Goal: Obtain resource: Download file/media

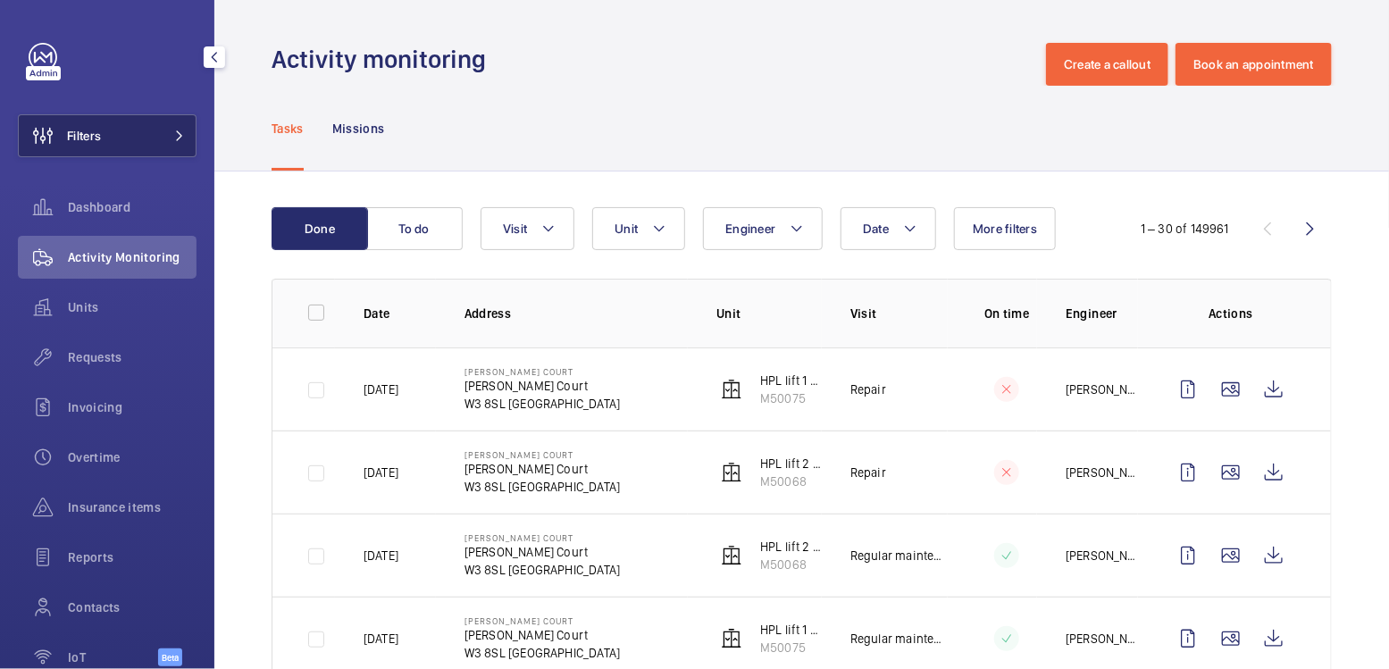
click at [92, 123] on span "Filters" at bounding box center [60, 135] width 82 height 43
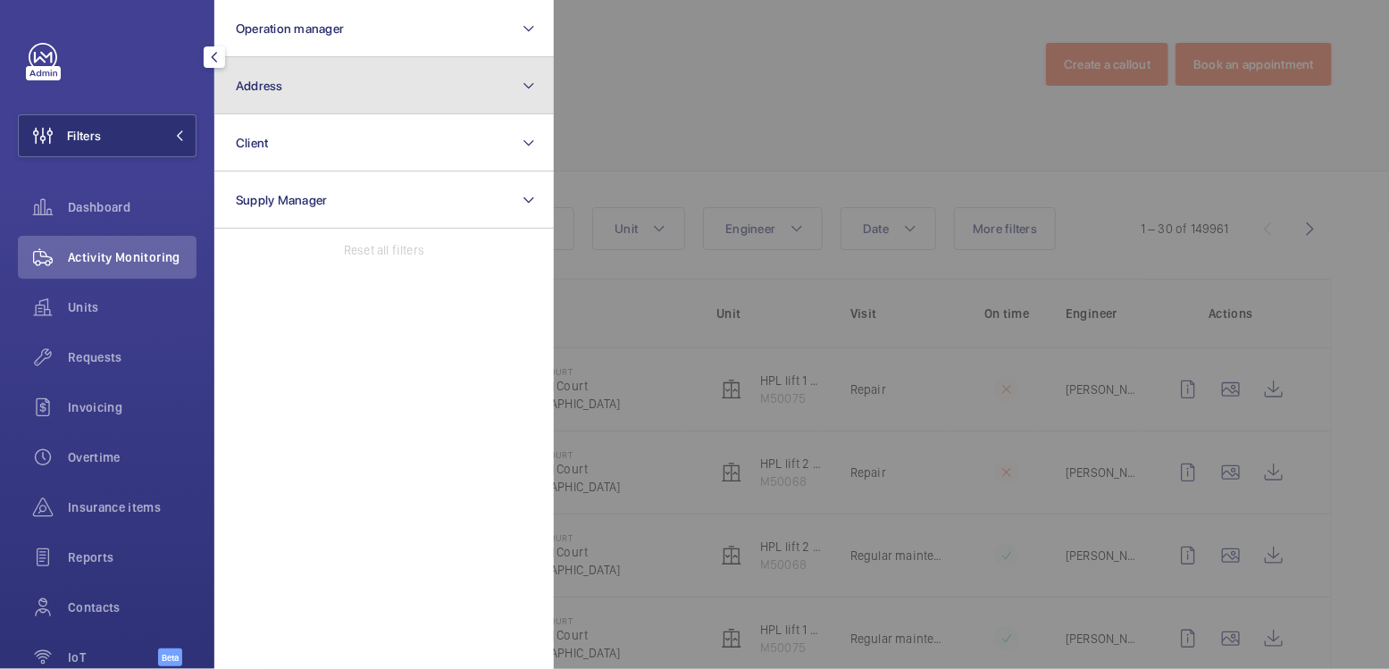
click at [312, 111] on button "Address" at bounding box center [383, 85] width 339 height 57
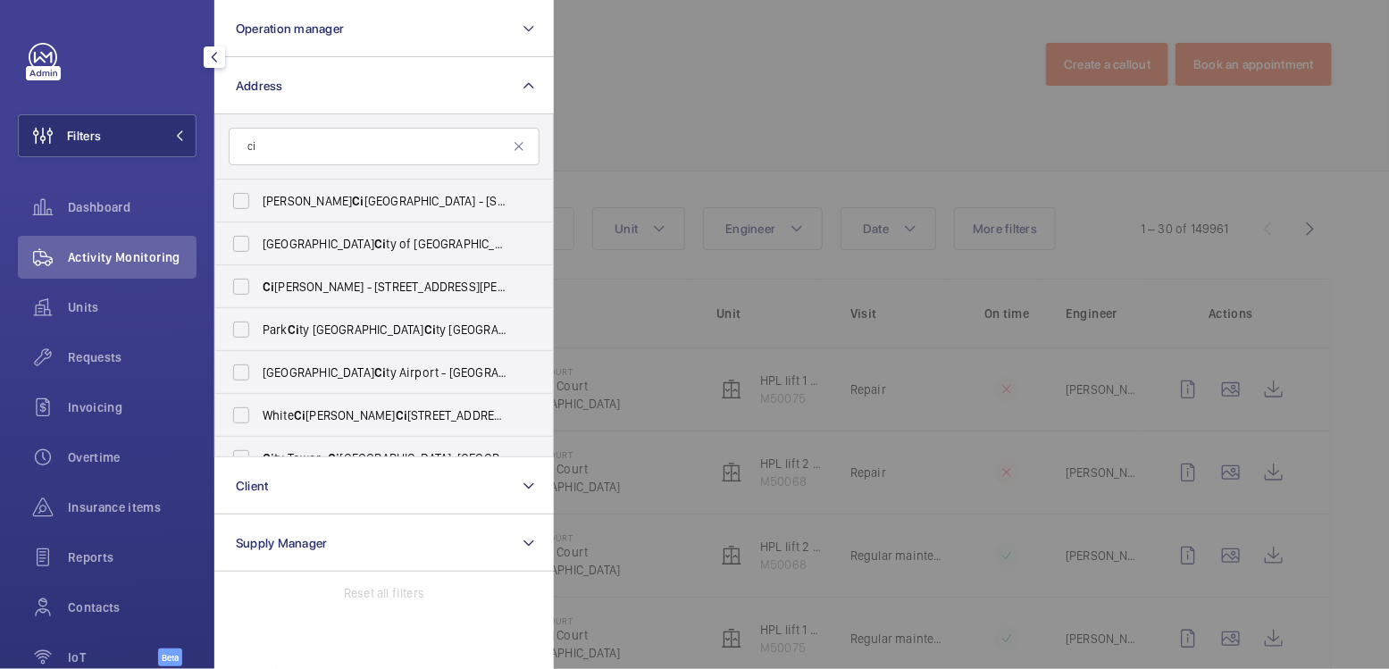
type input "c"
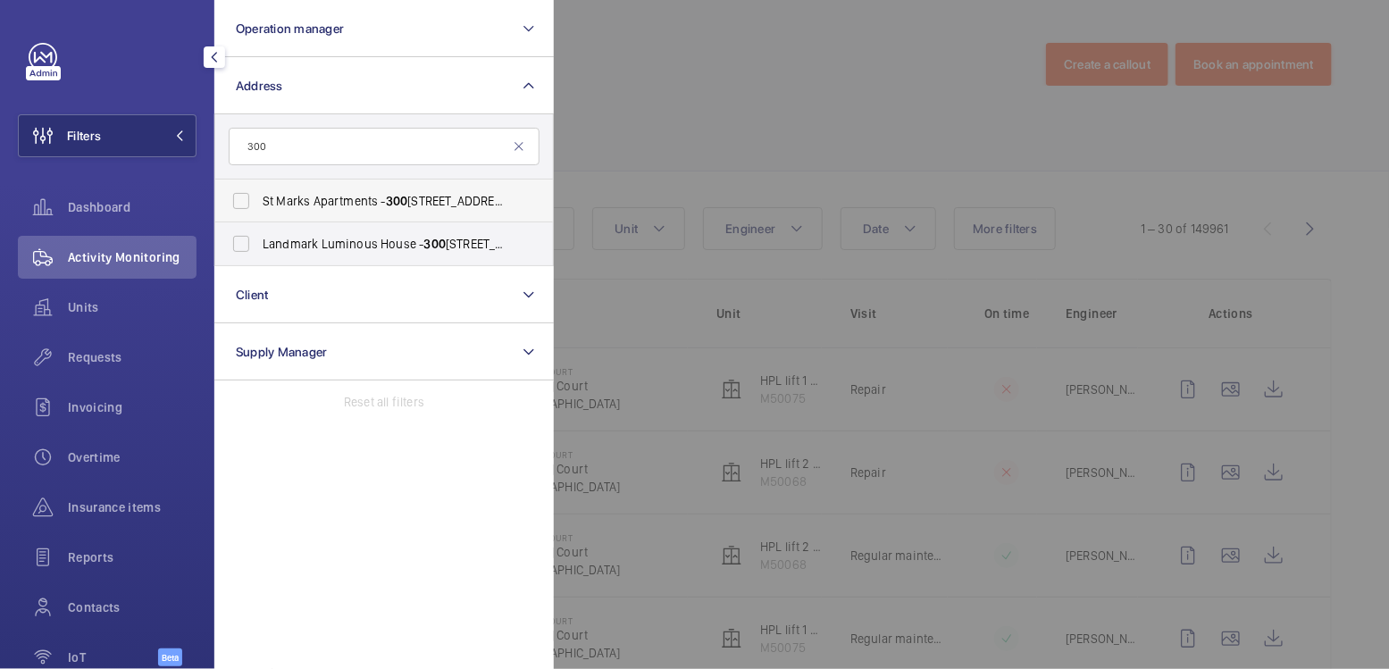
type input "300"
click at [377, 202] on span "St Marks Apartments - [STREET_ADDRESS]" at bounding box center [386, 201] width 246 height 18
click at [259, 202] on input "St Marks Apartments - [STREET_ADDRESS]" at bounding box center [241, 201] width 36 height 36
checkbox input "true"
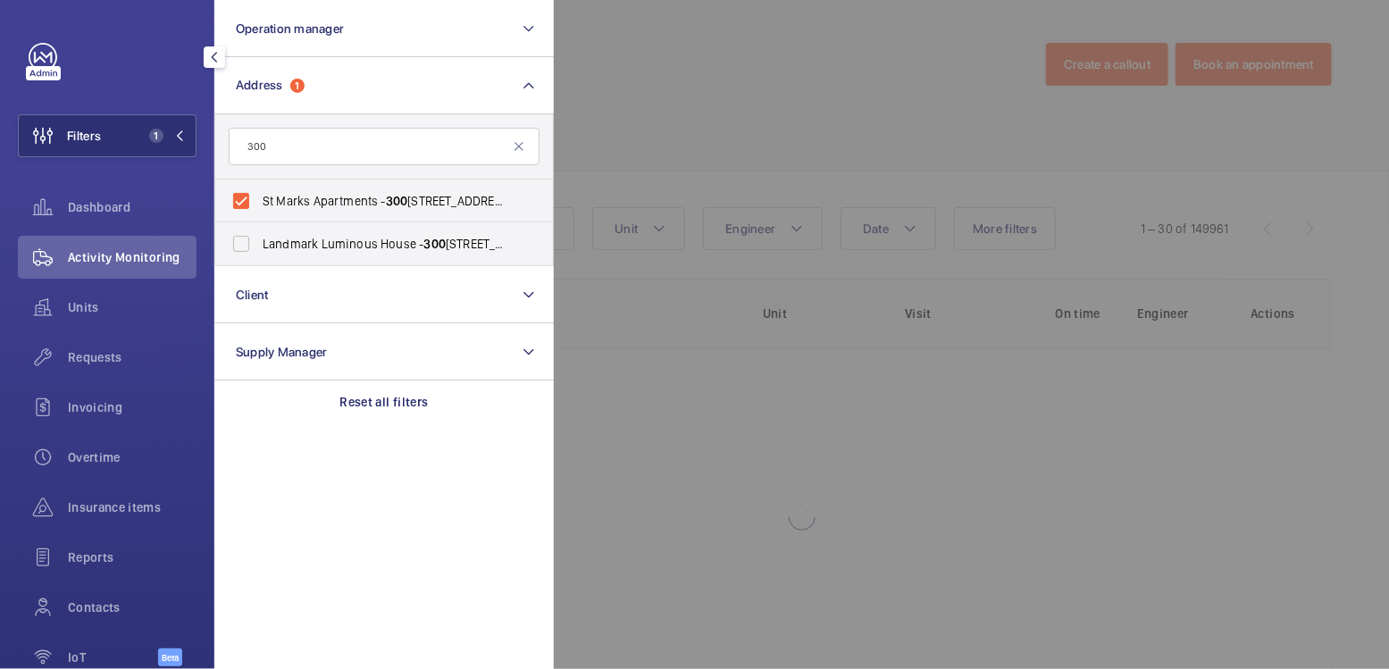
click at [705, 81] on div at bounding box center [1248, 334] width 1389 height 669
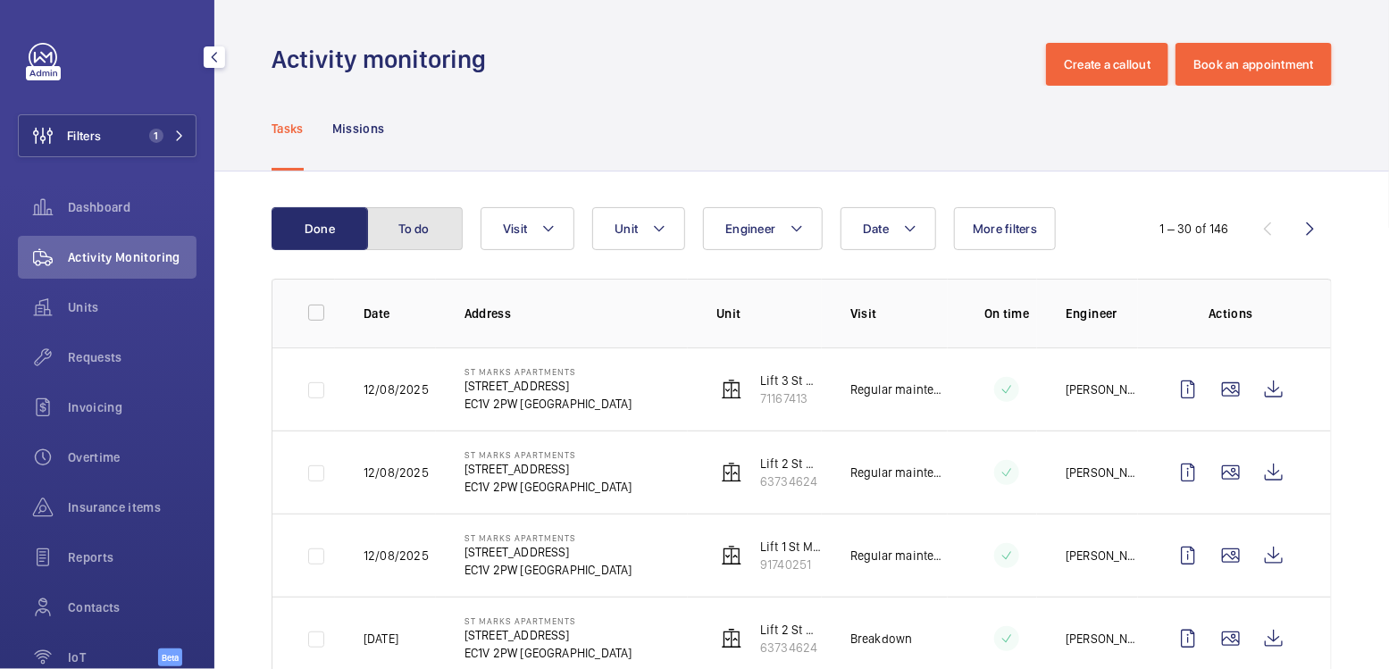
click at [417, 233] on button "To do" at bounding box center [414, 228] width 96 height 43
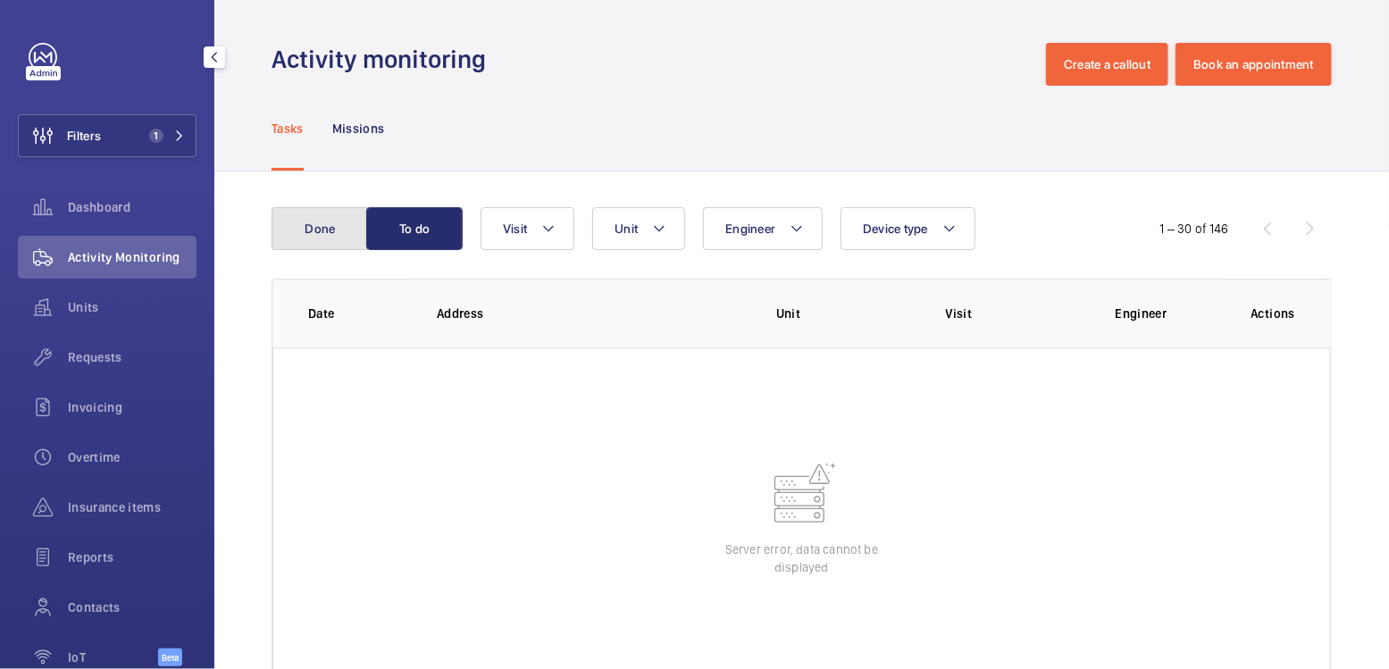
click at [345, 234] on button "Done" at bounding box center [320, 228] width 96 height 43
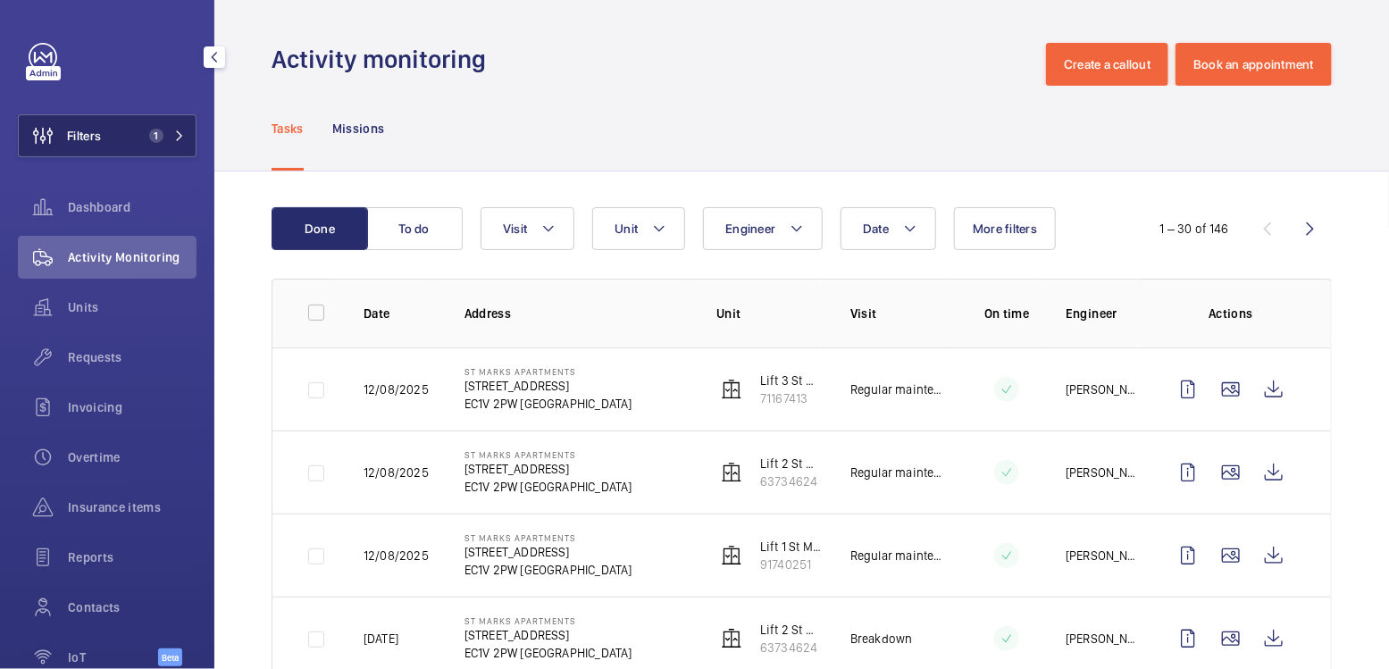
click at [110, 130] on button "Filters 1" at bounding box center [107, 135] width 179 height 43
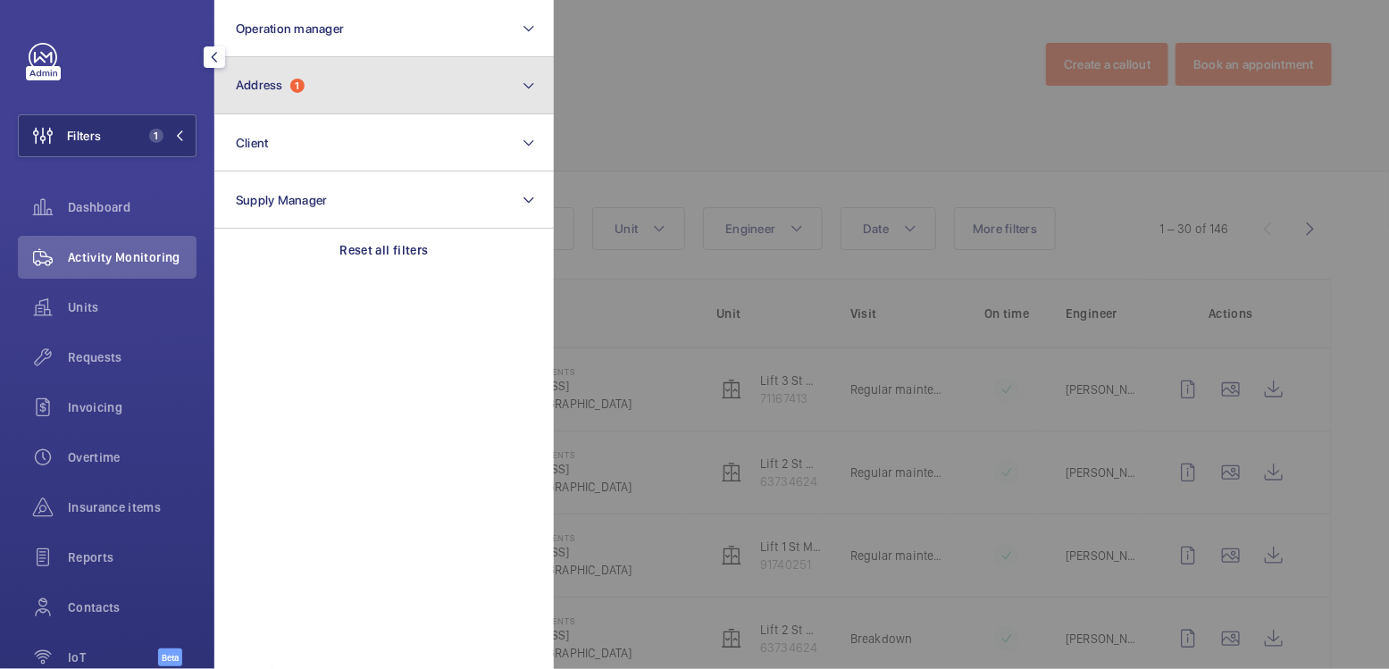
click at [389, 86] on button "Address 1" at bounding box center [383, 85] width 339 height 57
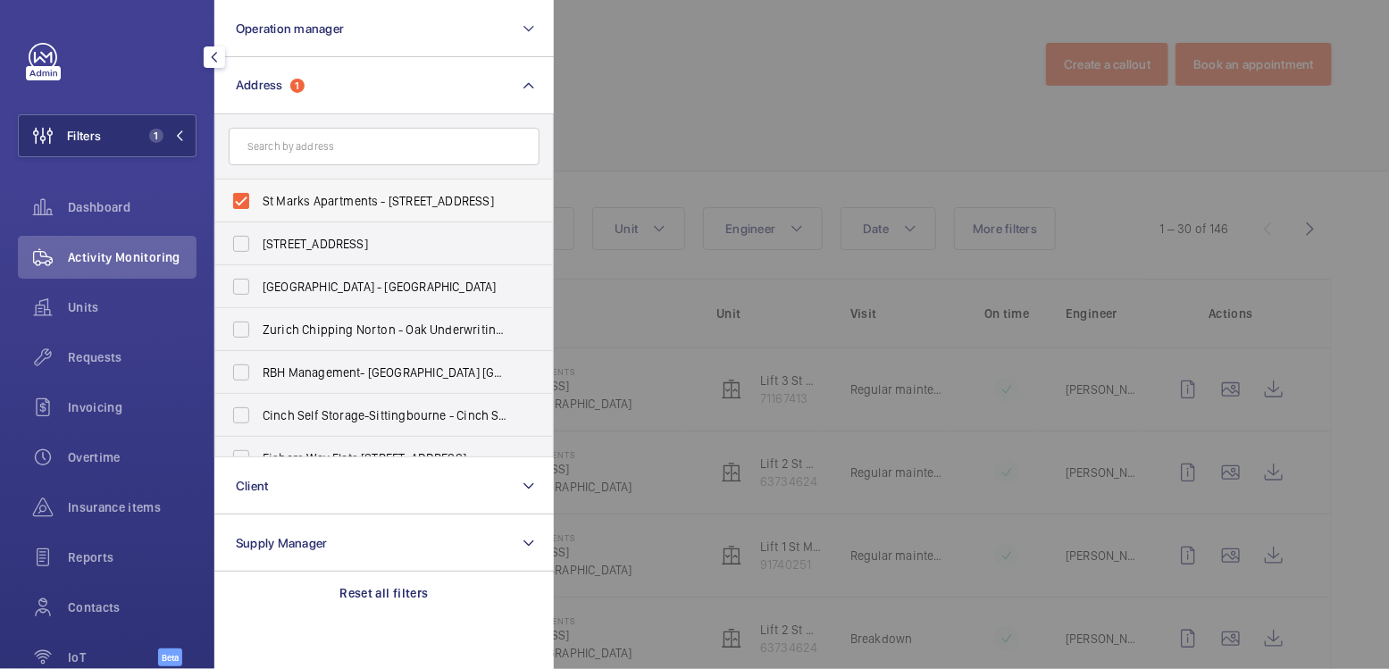
drag, startPoint x: 298, startPoint y: 200, endPoint x: 304, endPoint y: 191, distance: 10.4
click at [298, 200] on span "St Marks Apartments - [STREET_ADDRESS]" at bounding box center [386, 201] width 246 height 18
click at [259, 200] on input "St Marks Apartments - [STREET_ADDRESS]" at bounding box center [241, 201] width 36 height 36
checkbox input "false"
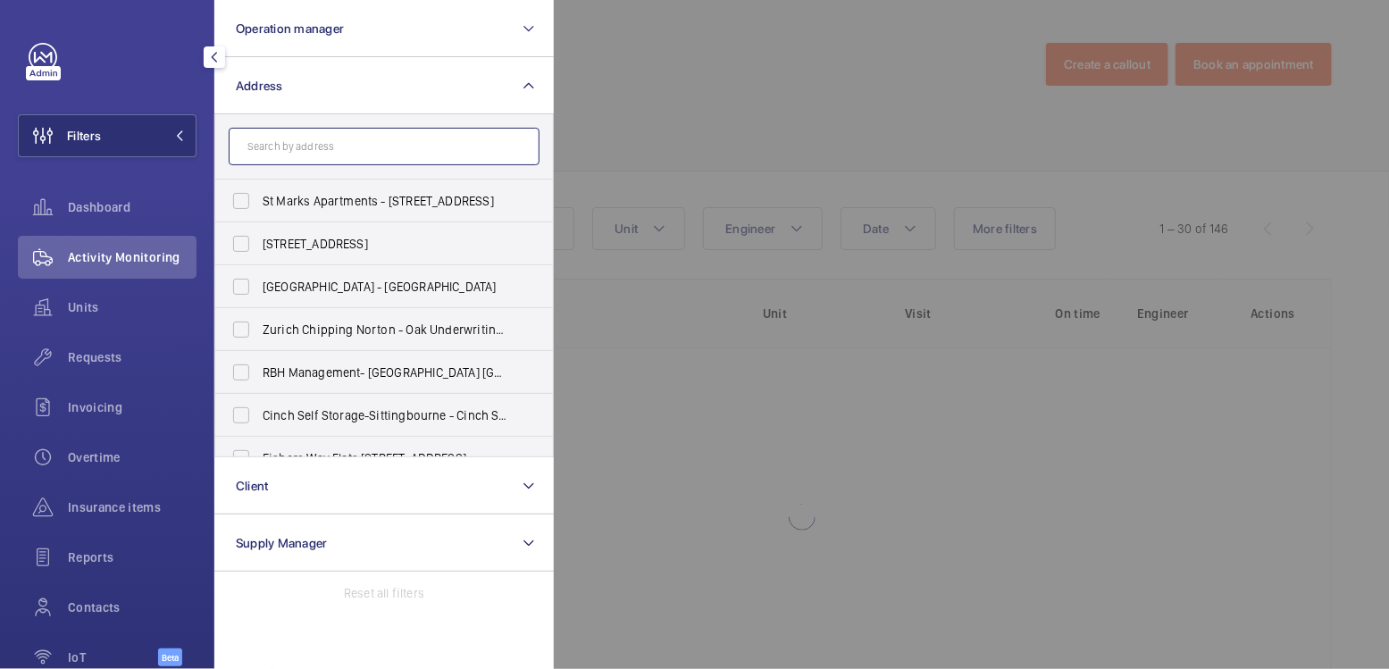
click at [310, 155] on input "text" at bounding box center [384, 147] width 311 height 38
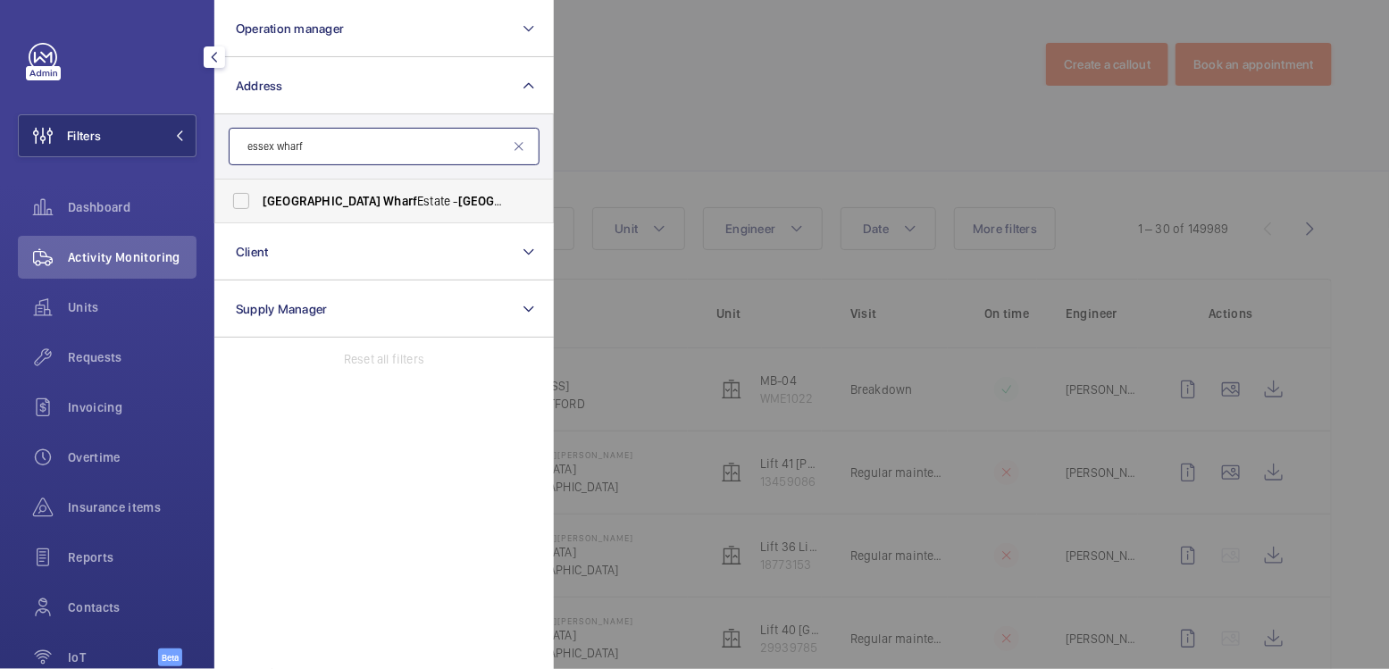
type input "essex wharf"
click at [378, 189] on label "[GEOGRAPHIC_DATA] Wharf Estate - [GEOGRAPHIC_DATA] , [GEOGRAPHIC_DATA] E5 9HP" at bounding box center [370, 201] width 311 height 43
click at [259, 189] on input "[GEOGRAPHIC_DATA] Wharf Estate - [GEOGRAPHIC_DATA] , [GEOGRAPHIC_DATA] E5 9HP" at bounding box center [241, 201] width 36 height 36
checkbox input "true"
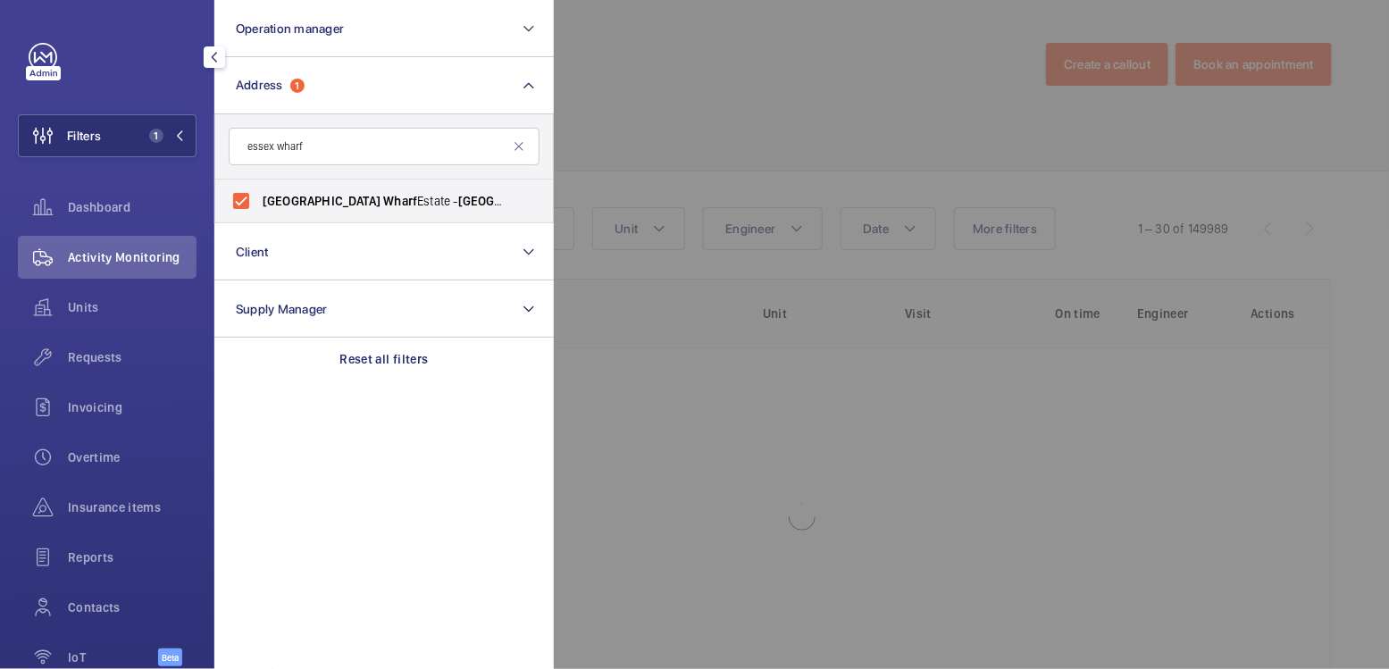
click at [717, 112] on div at bounding box center [1248, 334] width 1389 height 669
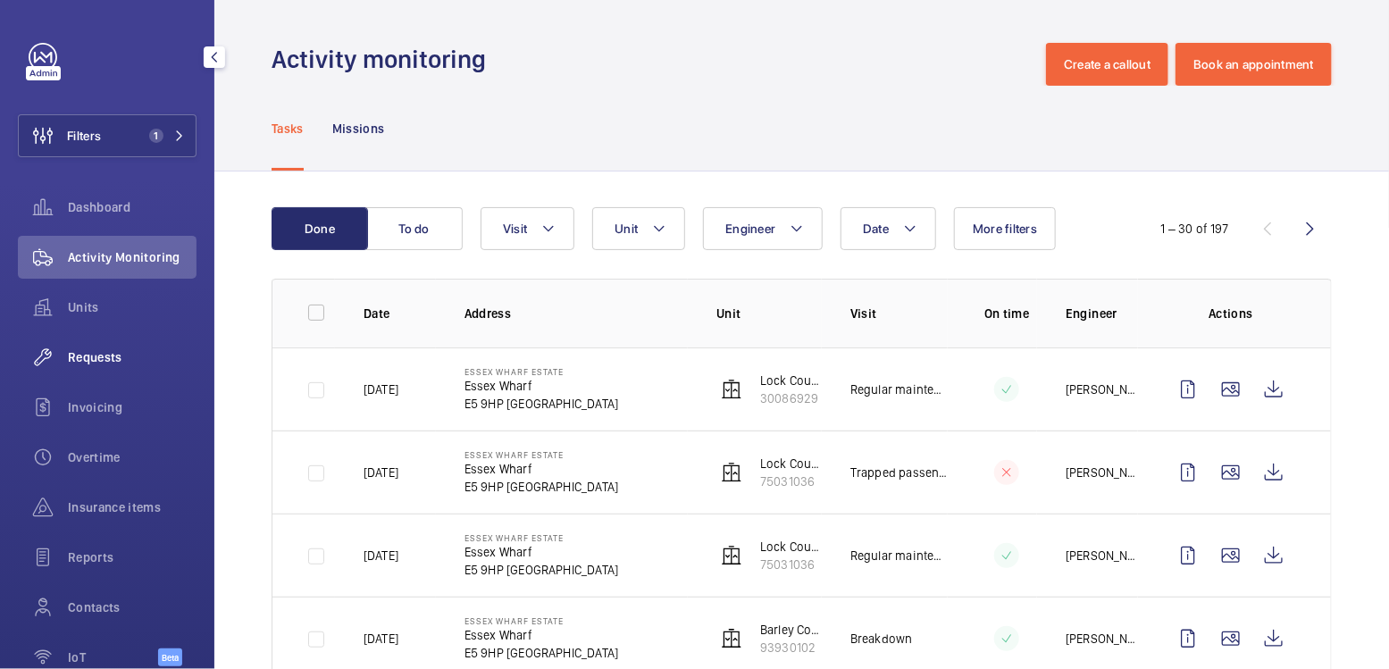
click at [106, 359] on span "Requests" at bounding box center [132, 357] width 129 height 18
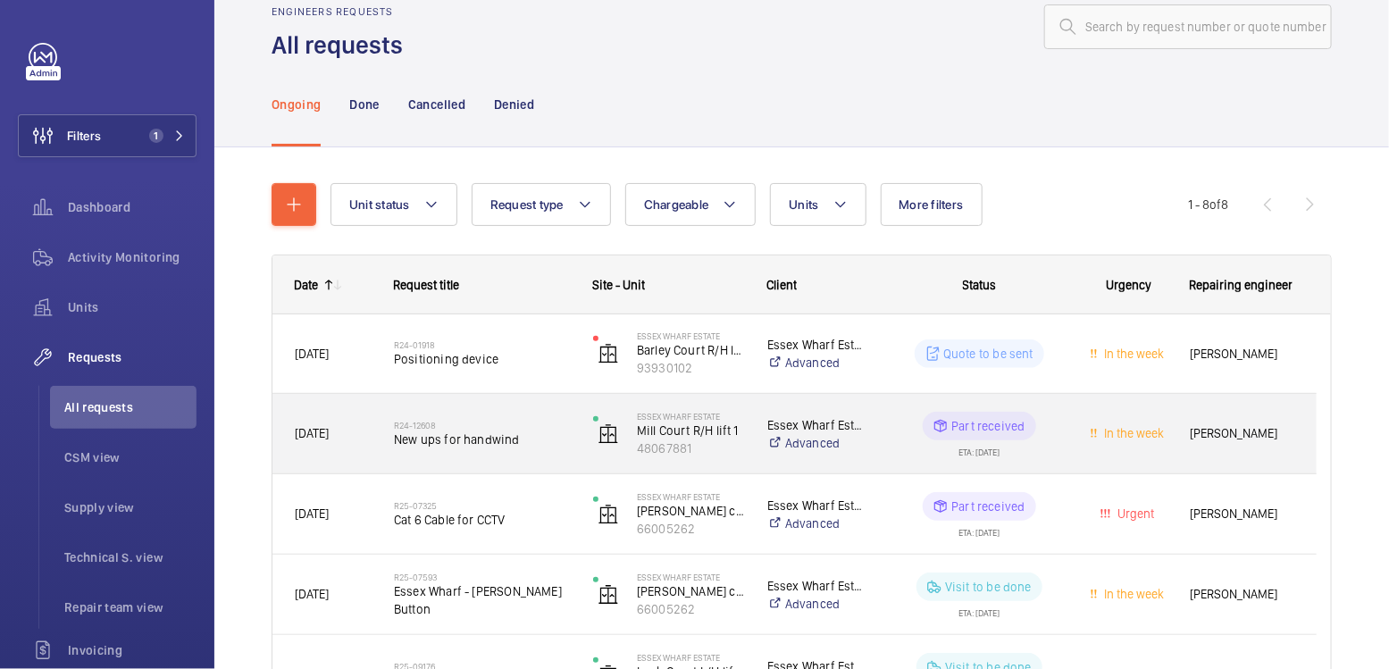
scroll to position [409, 0]
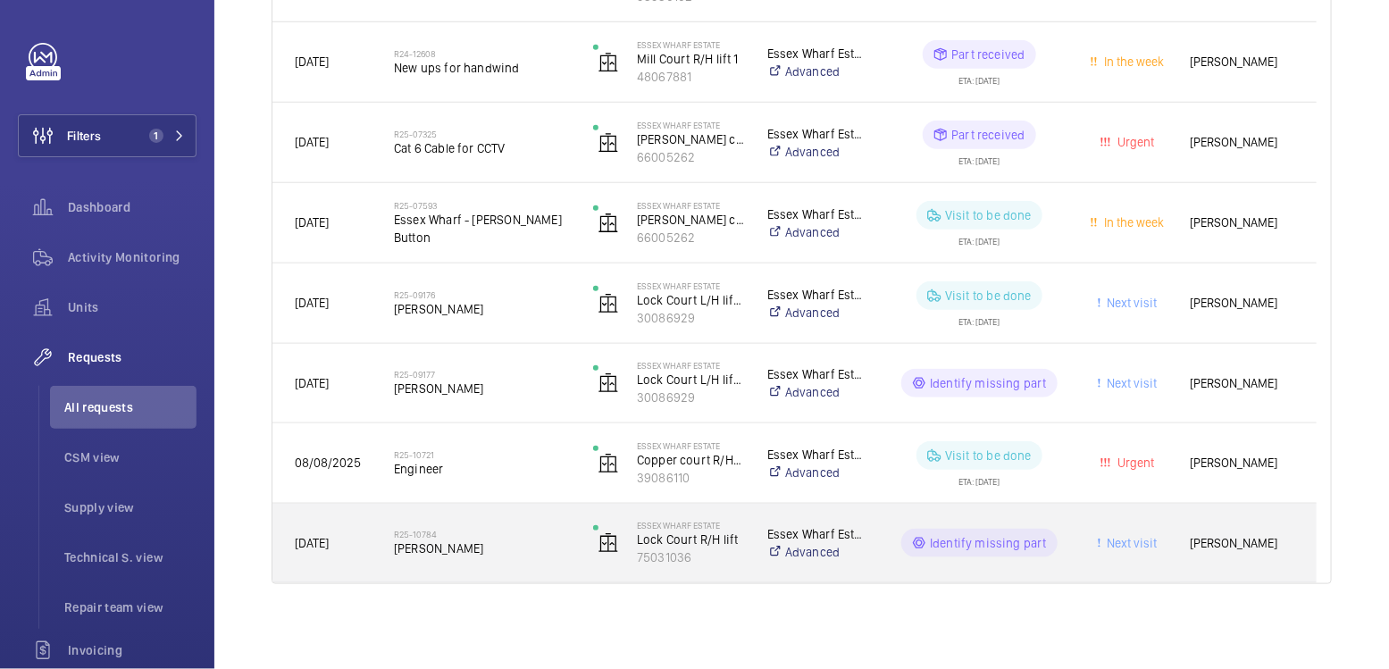
click at [480, 554] on span "[PERSON_NAME]" at bounding box center [482, 549] width 176 height 18
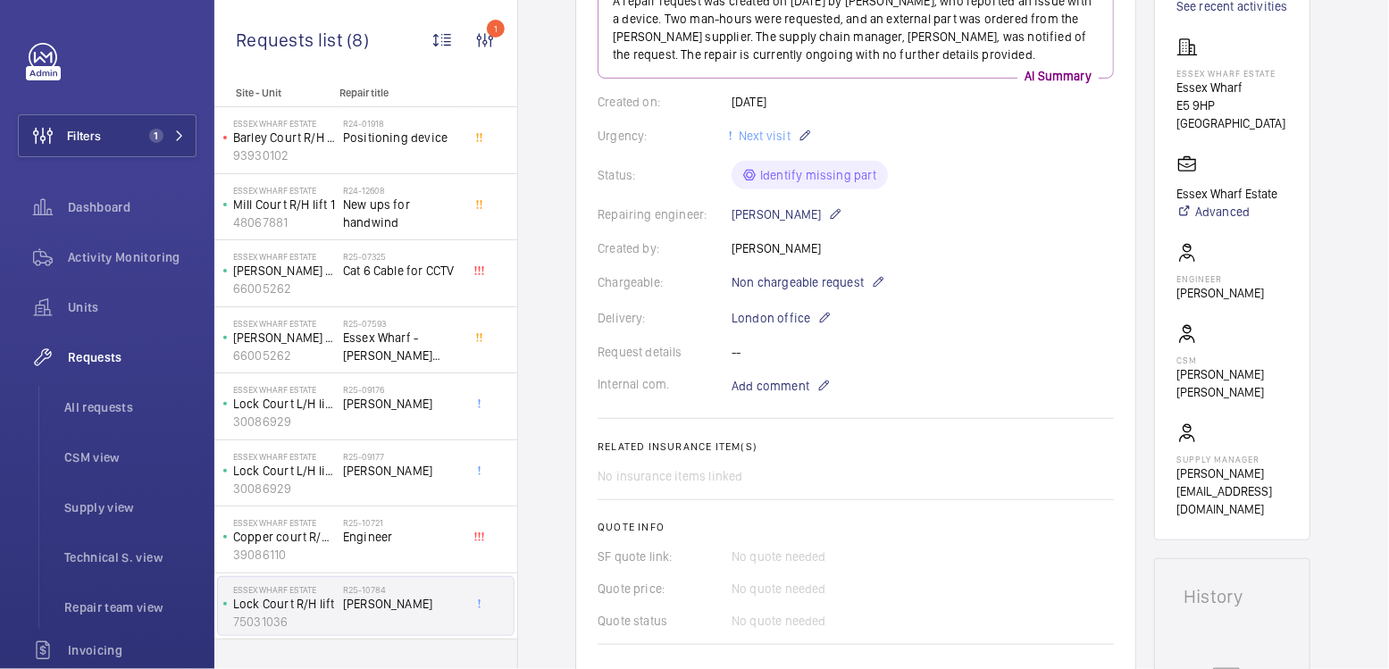
scroll to position [114, 0]
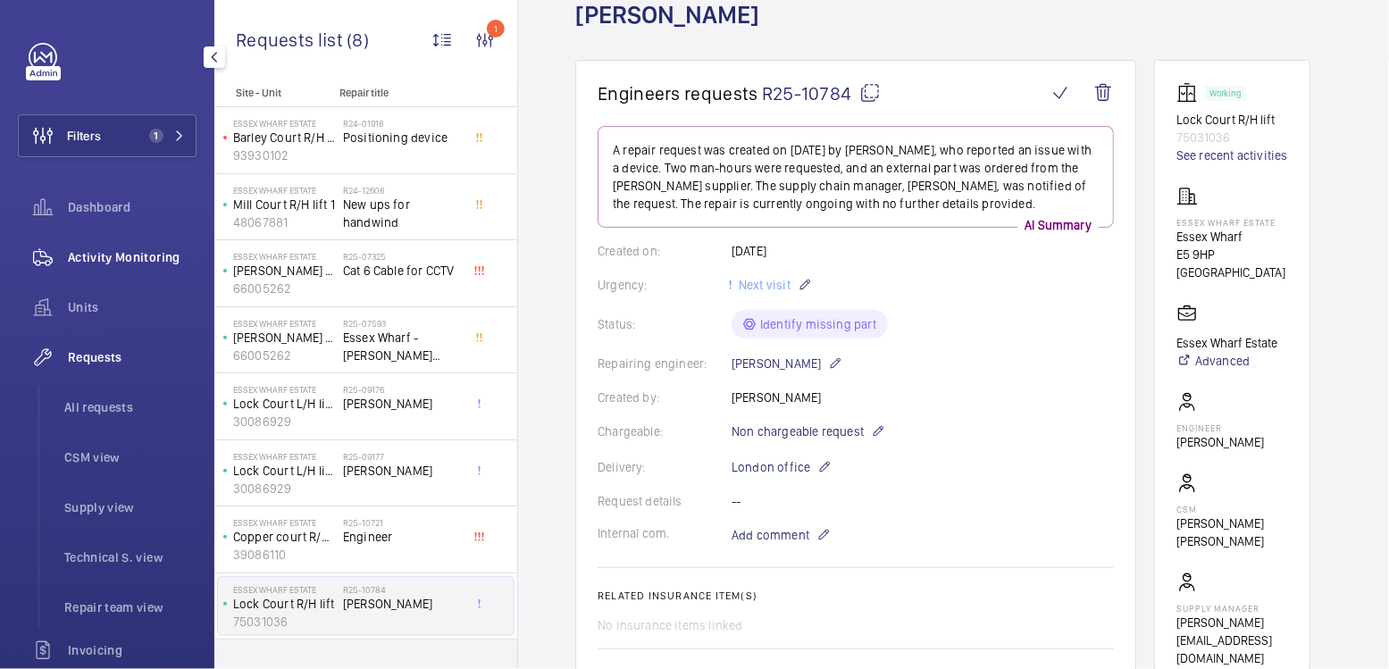
click at [102, 269] on div "Activity Monitoring" at bounding box center [107, 257] width 179 height 43
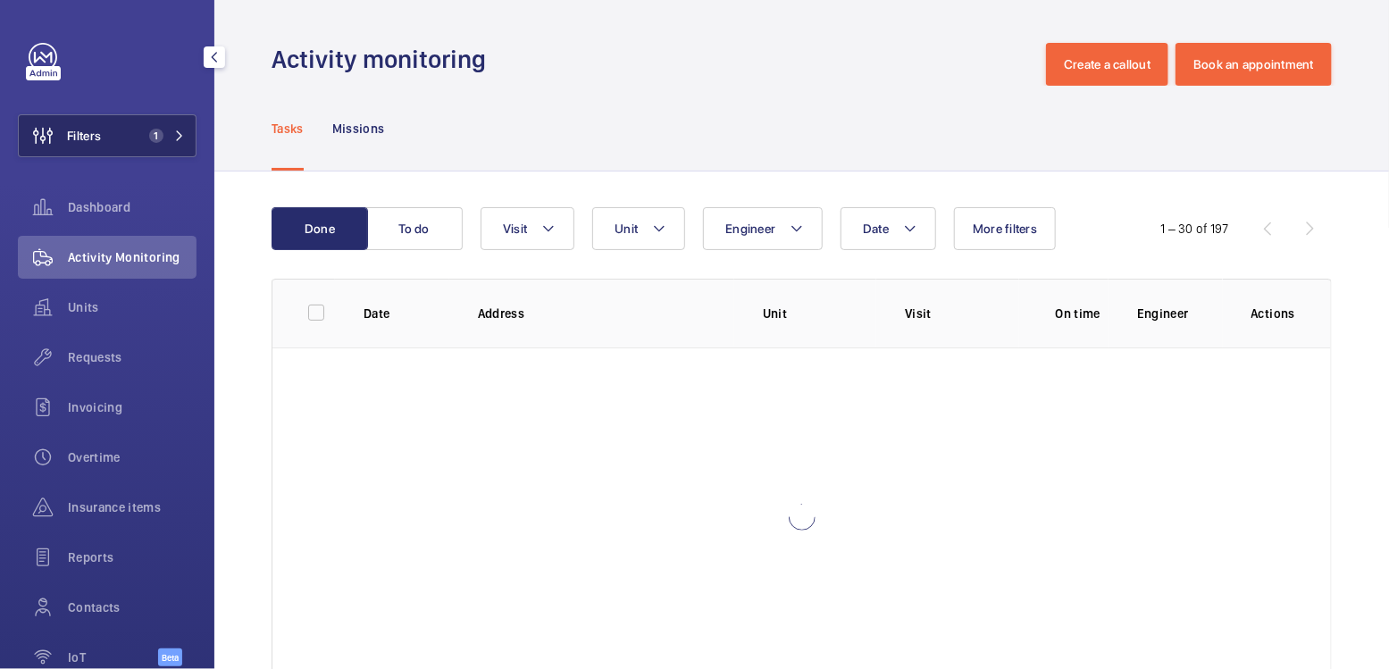
drag, startPoint x: 124, startPoint y: 161, endPoint x: 137, endPoint y: 153, distance: 14.9
click at [124, 160] on div "Filters 1 Dashboard Activity Monitoring Units Requests Invoicing Overtime Insur…" at bounding box center [107, 364] width 179 height 643
click at [138, 145] on button "Filters 1" at bounding box center [107, 135] width 179 height 43
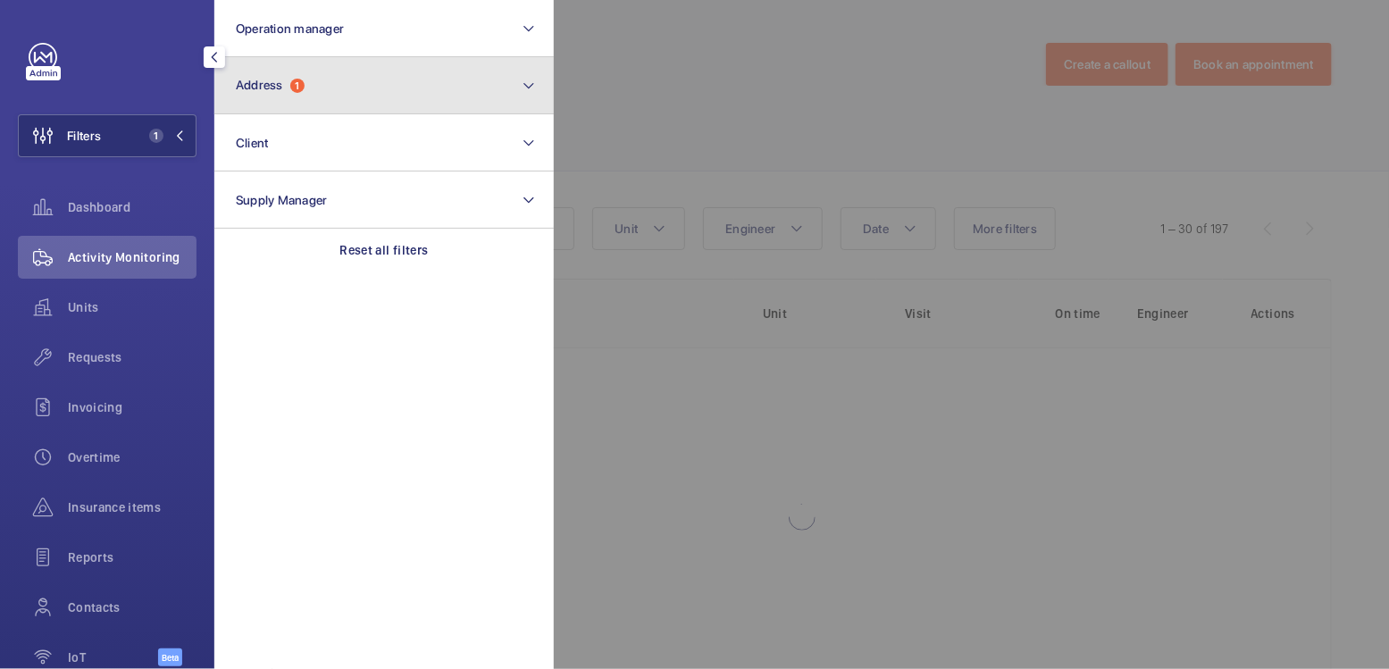
drag, startPoint x: 253, startPoint y: 80, endPoint x: 268, endPoint y: 87, distance: 16.8
click at [254, 79] on span "Address" at bounding box center [259, 85] width 47 height 14
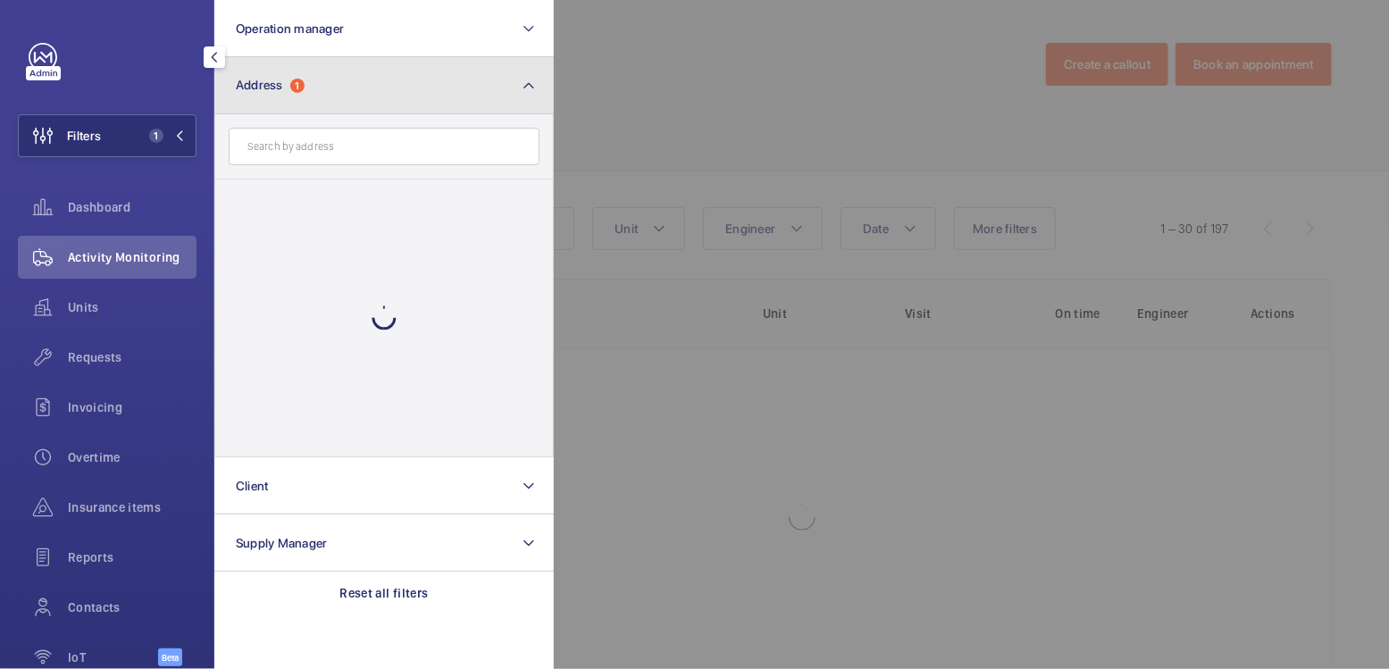
click at [300, 97] on button "Address 1" at bounding box center [383, 85] width 339 height 57
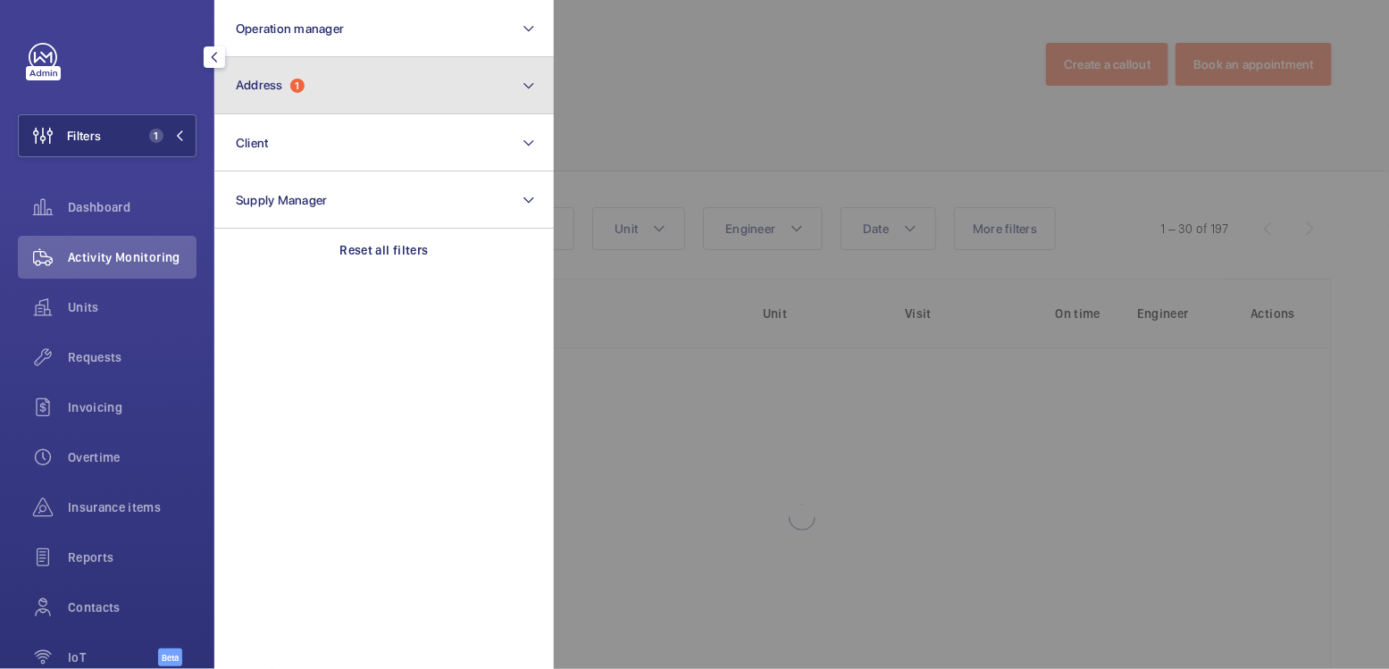
click at [303, 90] on span "1" at bounding box center [297, 86] width 14 height 14
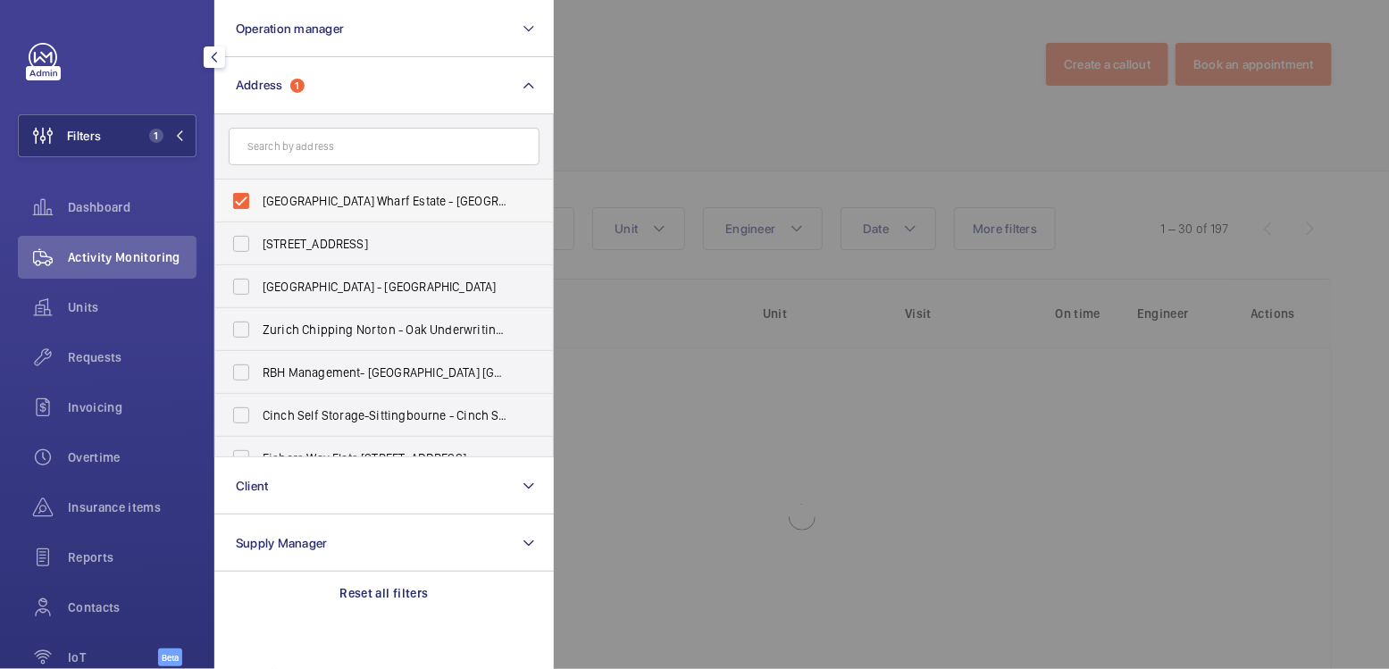
click at [283, 195] on span "[GEOGRAPHIC_DATA] Wharf Estate - [GEOGRAPHIC_DATA], [GEOGRAPHIC_DATA] E5 9HP" at bounding box center [386, 201] width 246 height 18
click at [246, 198] on label "[GEOGRAPHIC_DATA] Wharf Estate - [GEOGRAPHIC_DATA], [GEOGRAPHIC_DATA] E5 9HP" at bounding box center [370, 201] width 311 height 43
click at [246, 198] on input "[GEOGRAPHIC_DATA] Wharf Estate - [GEOGRAPHIC_DATA], [GEOGRAPHIC_DATA] E5 9HP" at bounding box center [241, 201] width 36 height 36
checkbox input "false"
click at [282, 148] on input "text" at bounding box center [384, 147] width 311 height 38
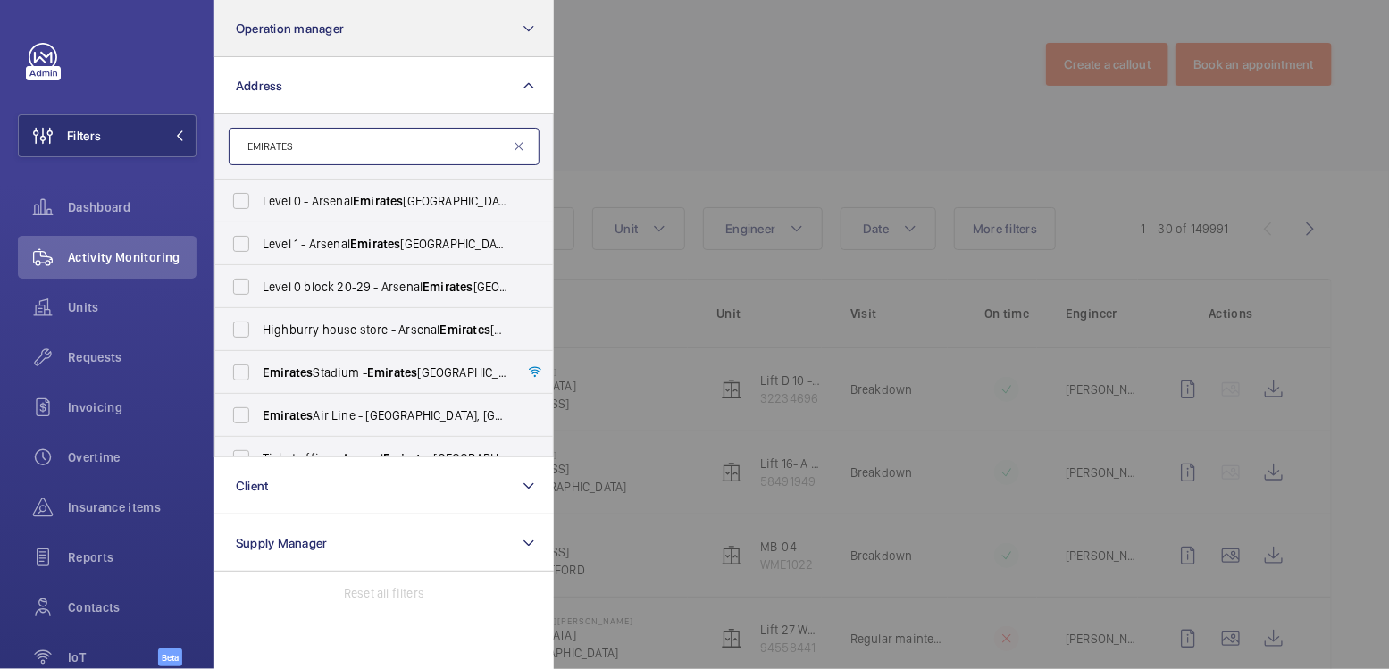
type input "EMIRATES"
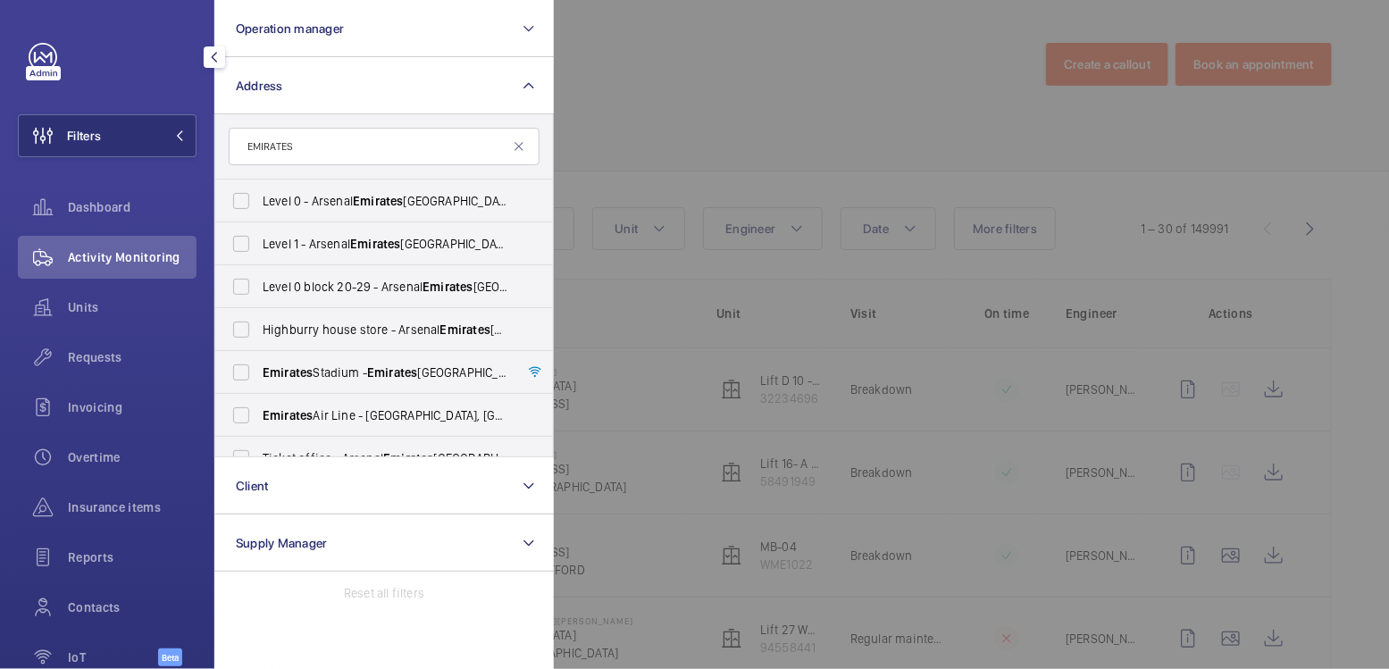
click at [620, 99] on div at bounding box center [1248, 334] width 1389 height 669
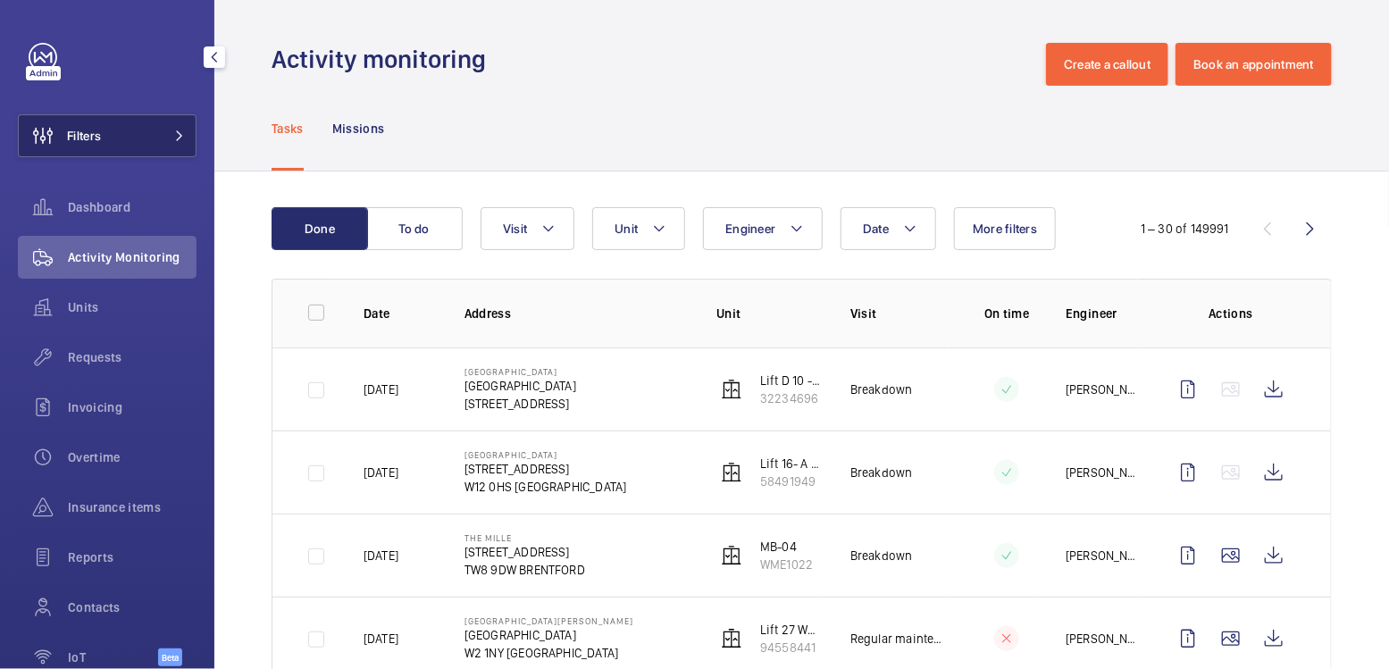
click at [119, 141] on button "Filters" at bounding box center [107, 135] width 179 height 43
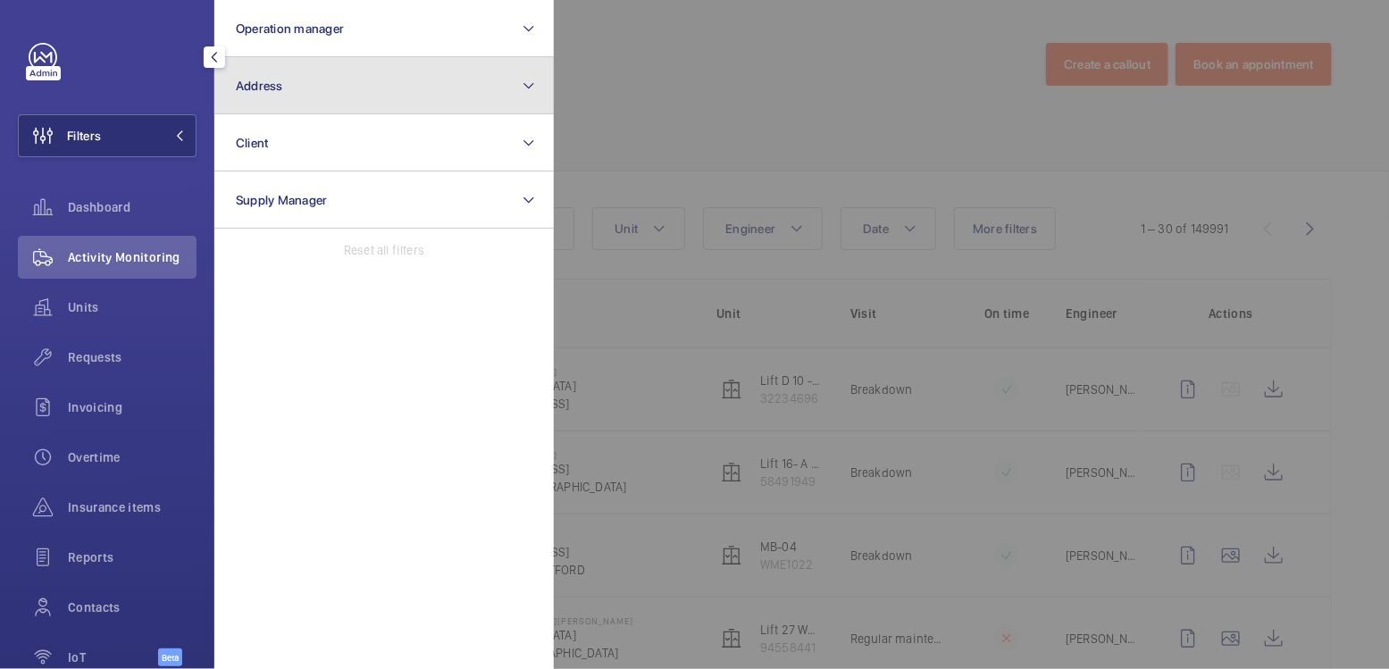
click at [269, 108] on button "Address" at bounding box center [383, 85] width 339 height 57
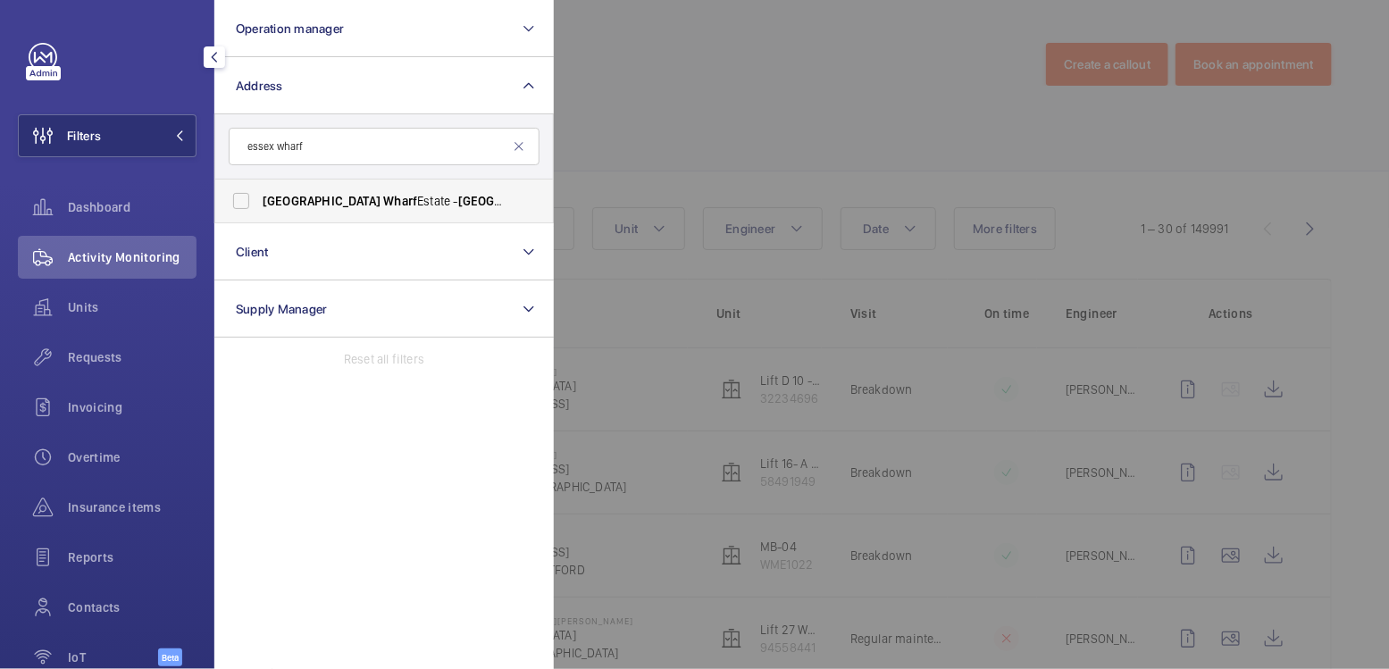
type input "essex wharf"
click at [351, 202] on span "[GEOGRAPHIC_DATA] Wharf Estate - [GEOGRAPHIC_DATA] , [GEOGRAPHIC_DATA] E5 9HP" at bounding box center [386, 201] width 246 height 18
click at [259, 202] on input "[GEOGRAPHIC_DATA] Wharf Estate - [GEOGRAPHIC_DATA] , [GEOGRAPHIC_DATA] E5 9HP" at bounding box center [241, 201] width 36 height 36
checkbox input "true"
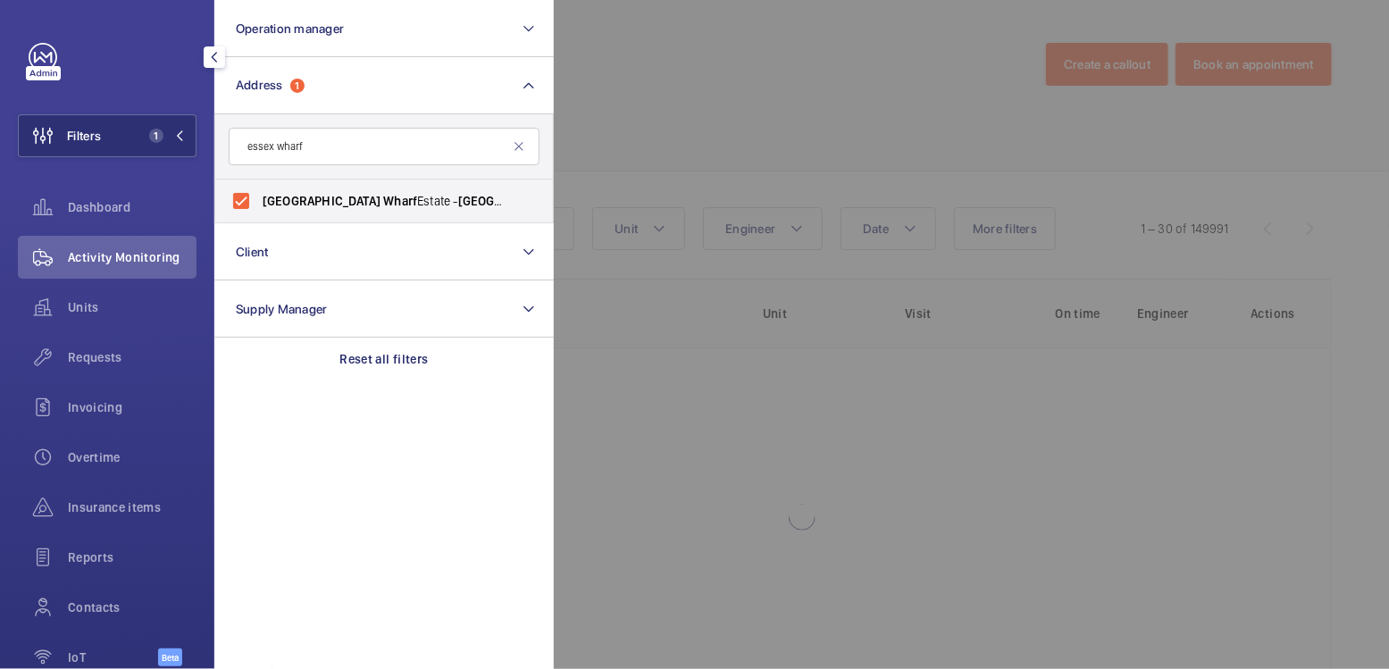
click at [742, 101] on div at bounding box center [1248, 334] width 1389 height 669
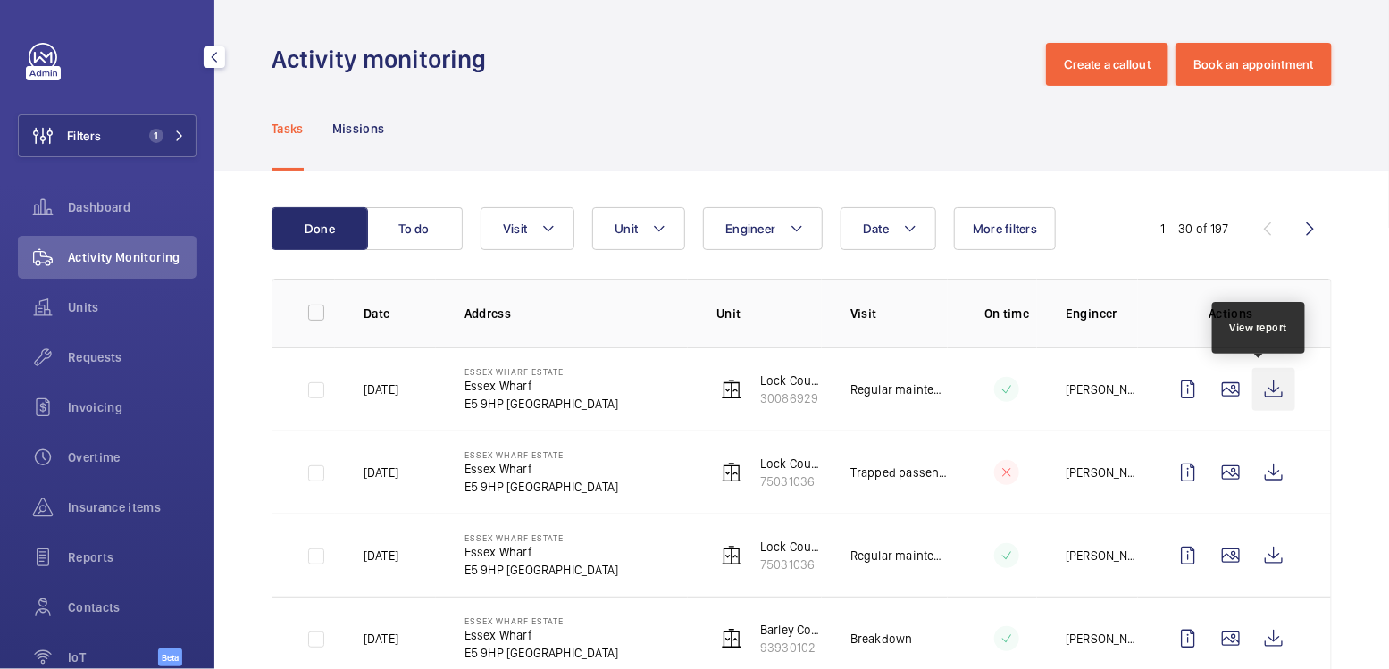
click at [1260, 389] on wm-front-icon-button at bounding box center [1273, 389] width 43 height 43
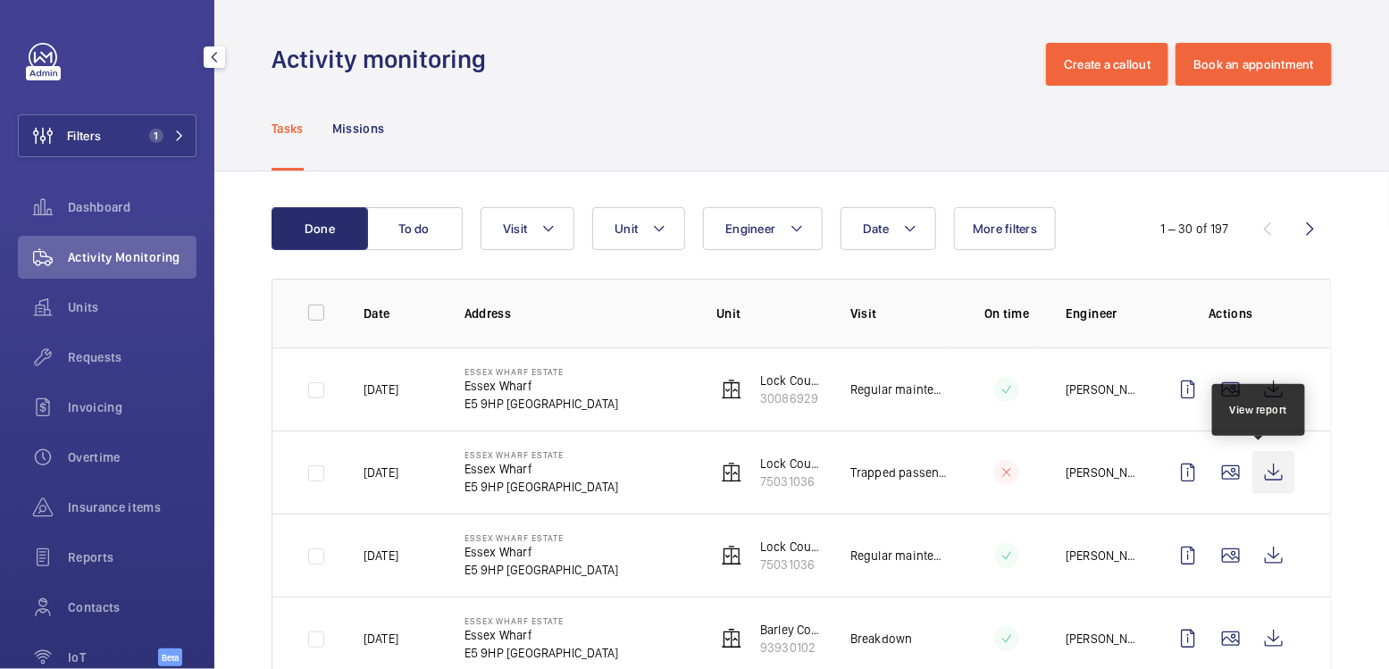
click at [1256, 471] on wm-front-icon-button at bounding box center [1273, 472] width 43 height 43
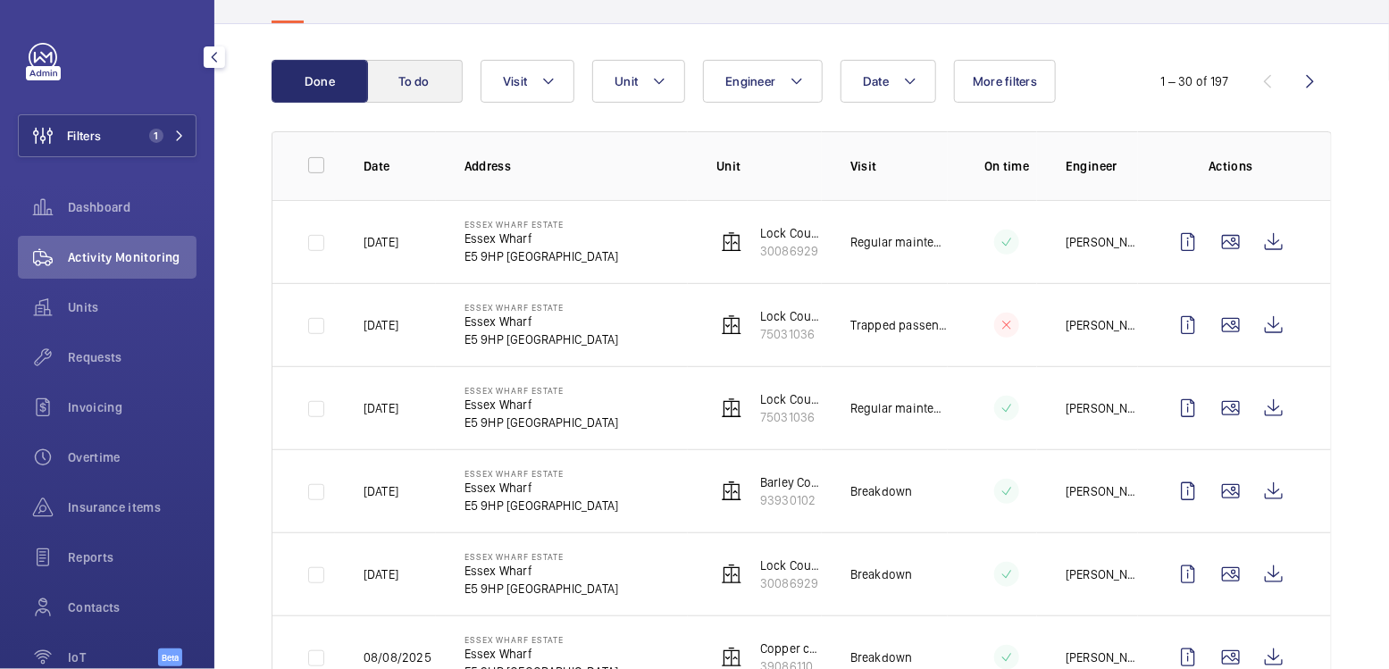
scroll to position [38, 0]
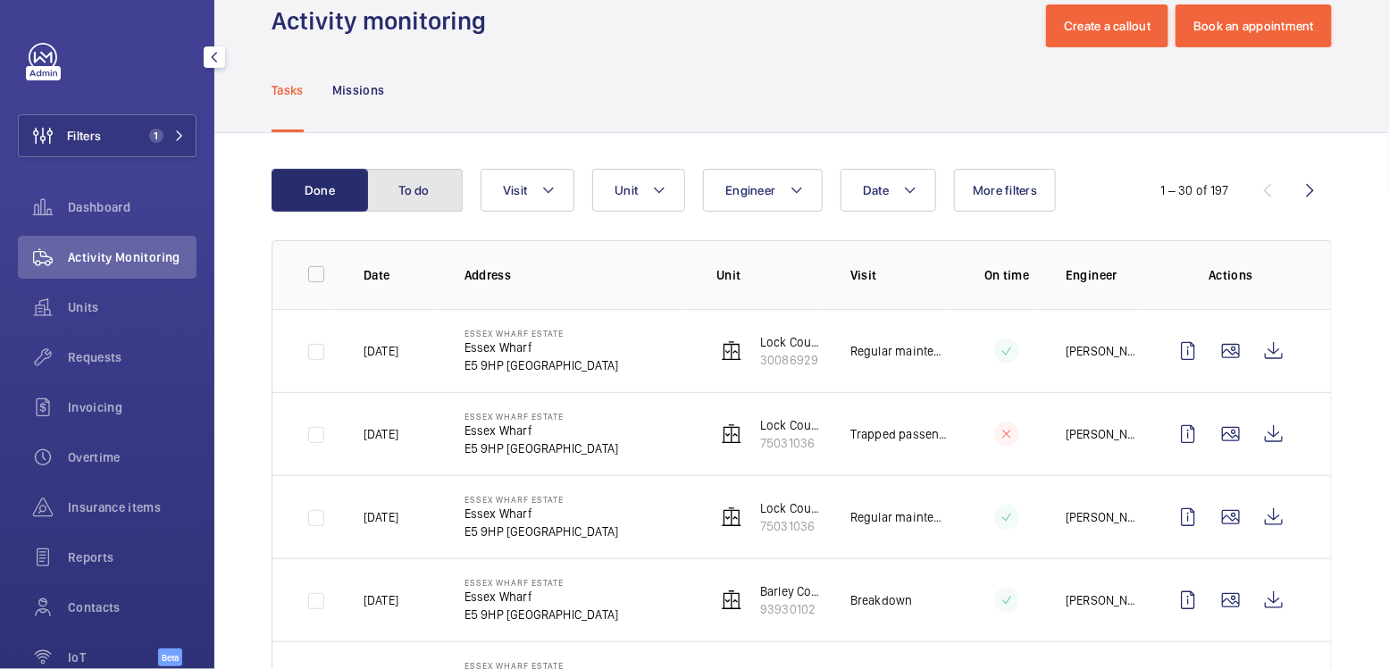
click at [432, 196] on button "To do" at bounding box center [414, 190] width 96 height 43
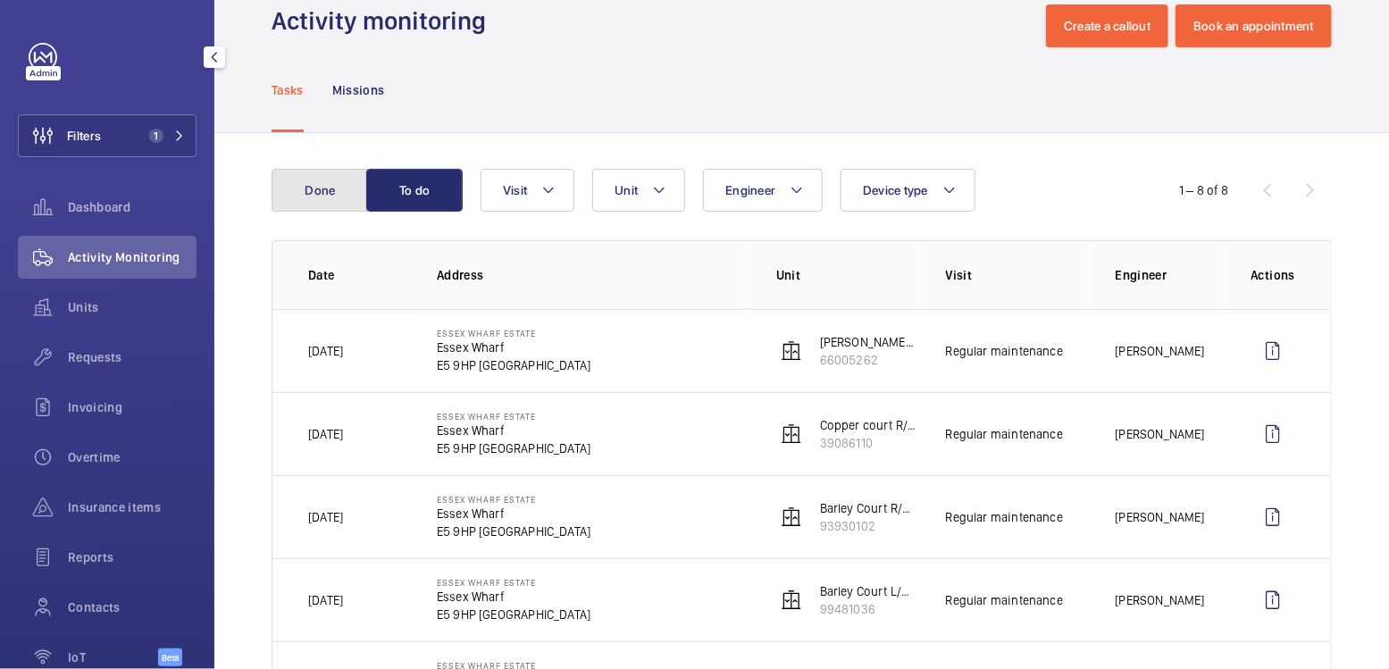
click at [332, 196] on button "Done" at bounding box center [320, 190] width 96 height 43
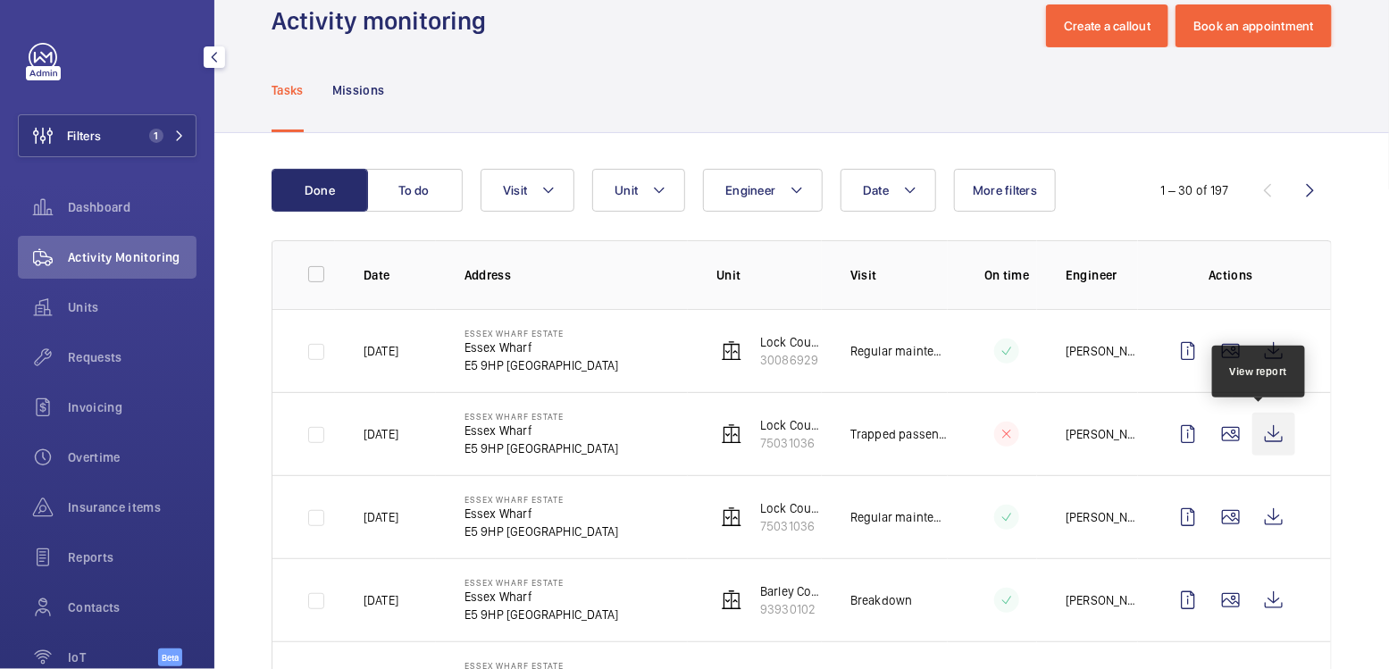
click at [1261, 438] on wm-front-icon-button at bounding box center [1273, 434] width 43 height 43
